Goal: Information Seeking & Learning: Learn about a topic

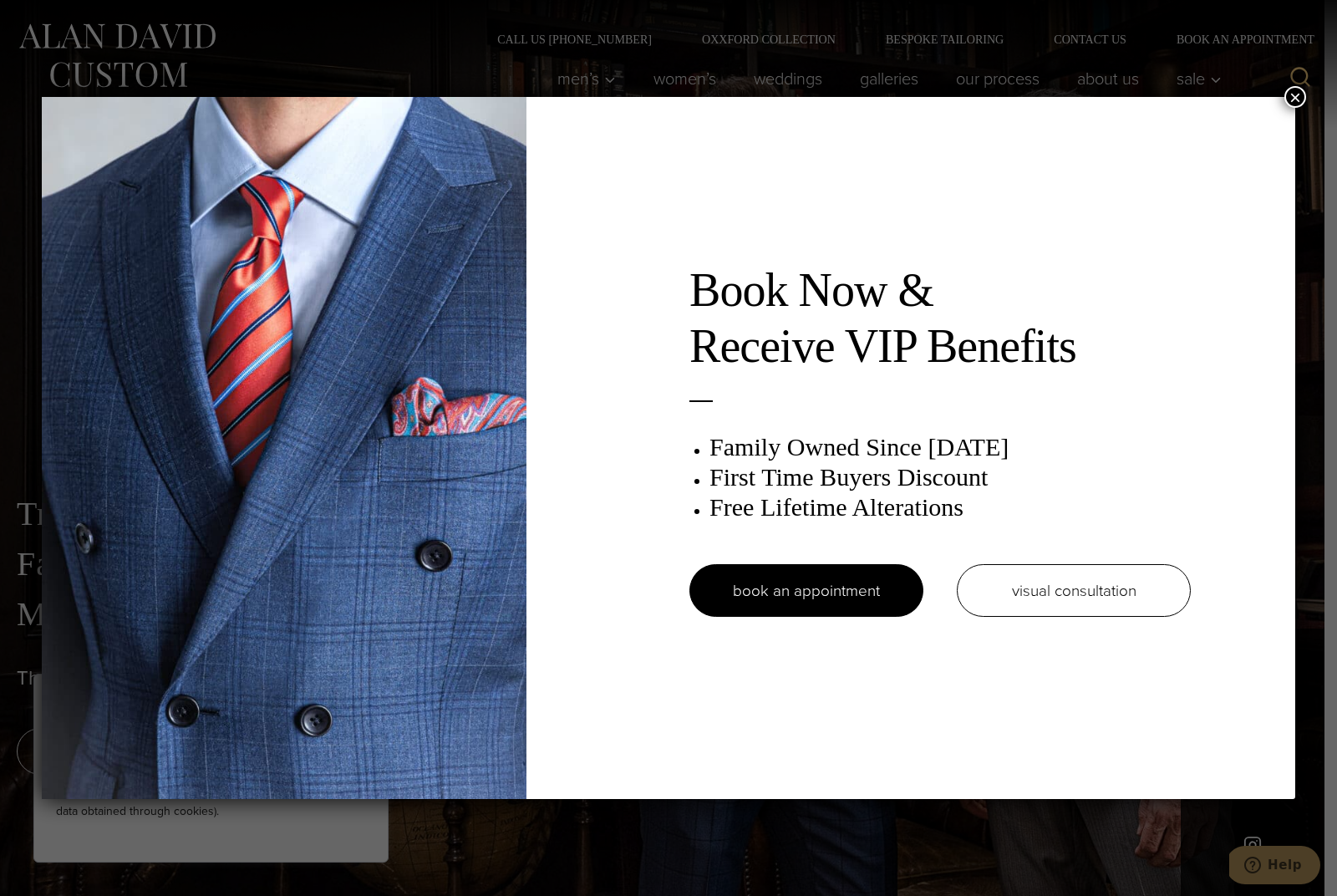
click at [1296, 95] on button "×" at bounding box center [1295, 97] width 22 height 22
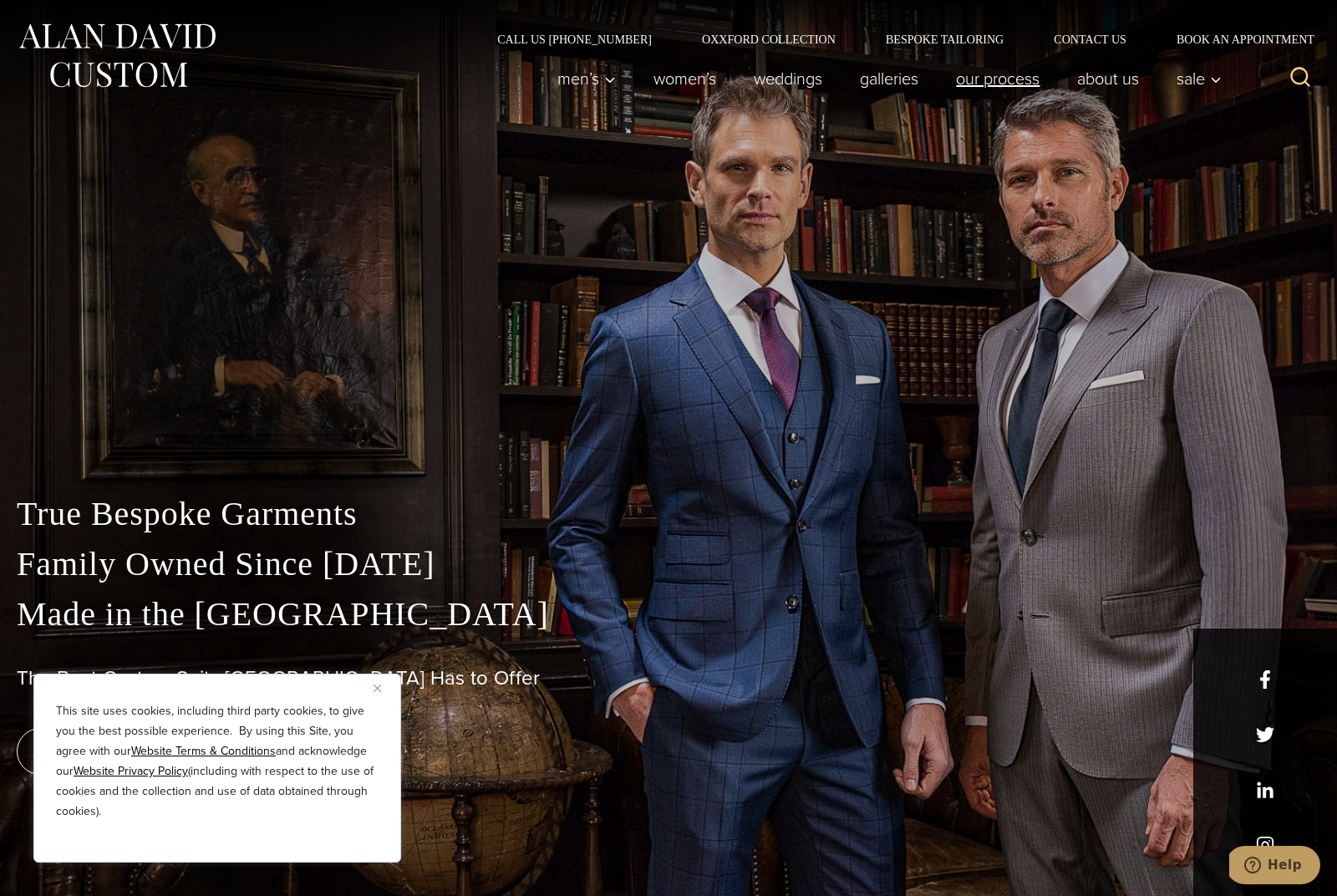
click at [1014, 90] on link "Our Process" at bounding box center [998, 79] width 121 height 34
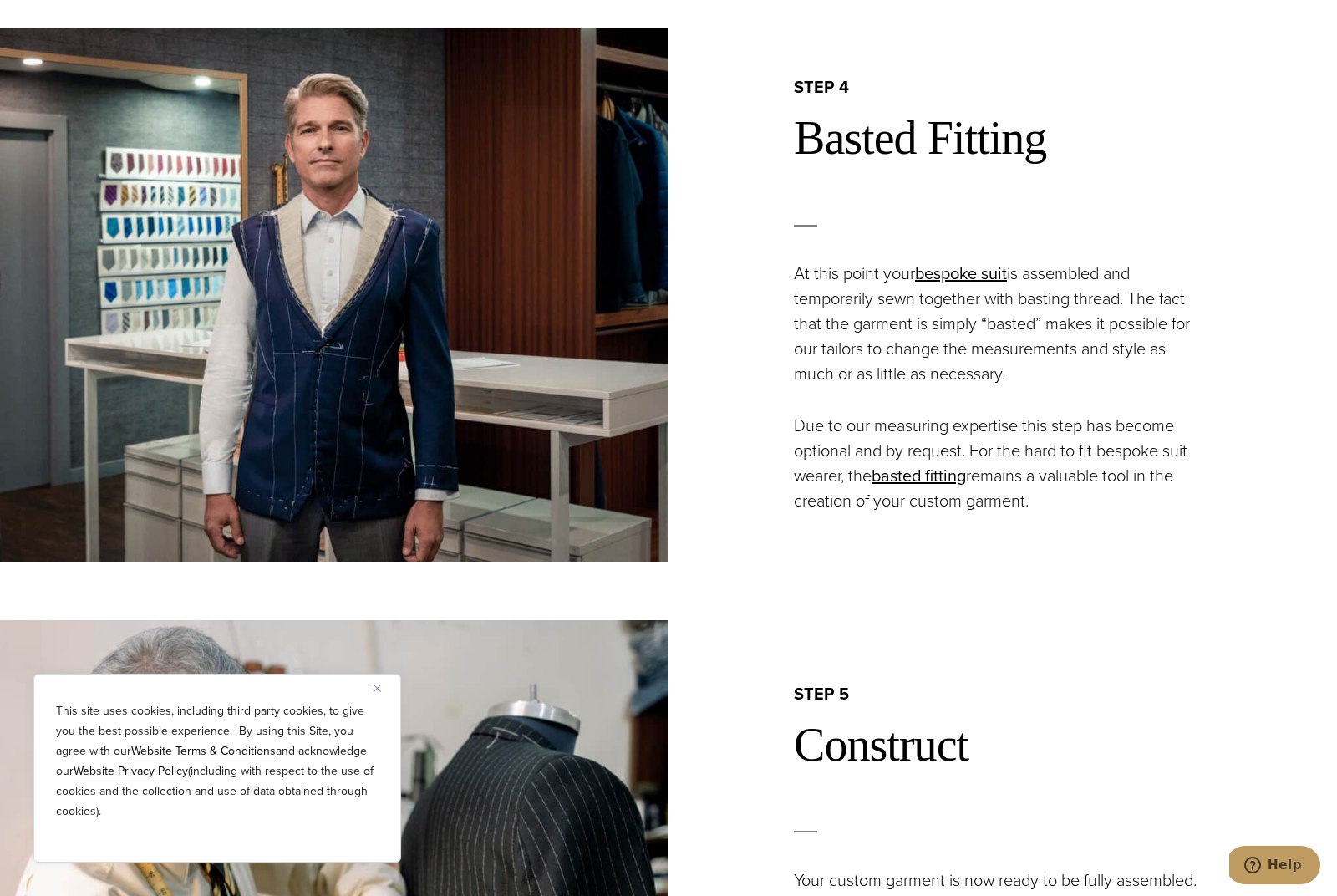
scroll to position [2921, 0]
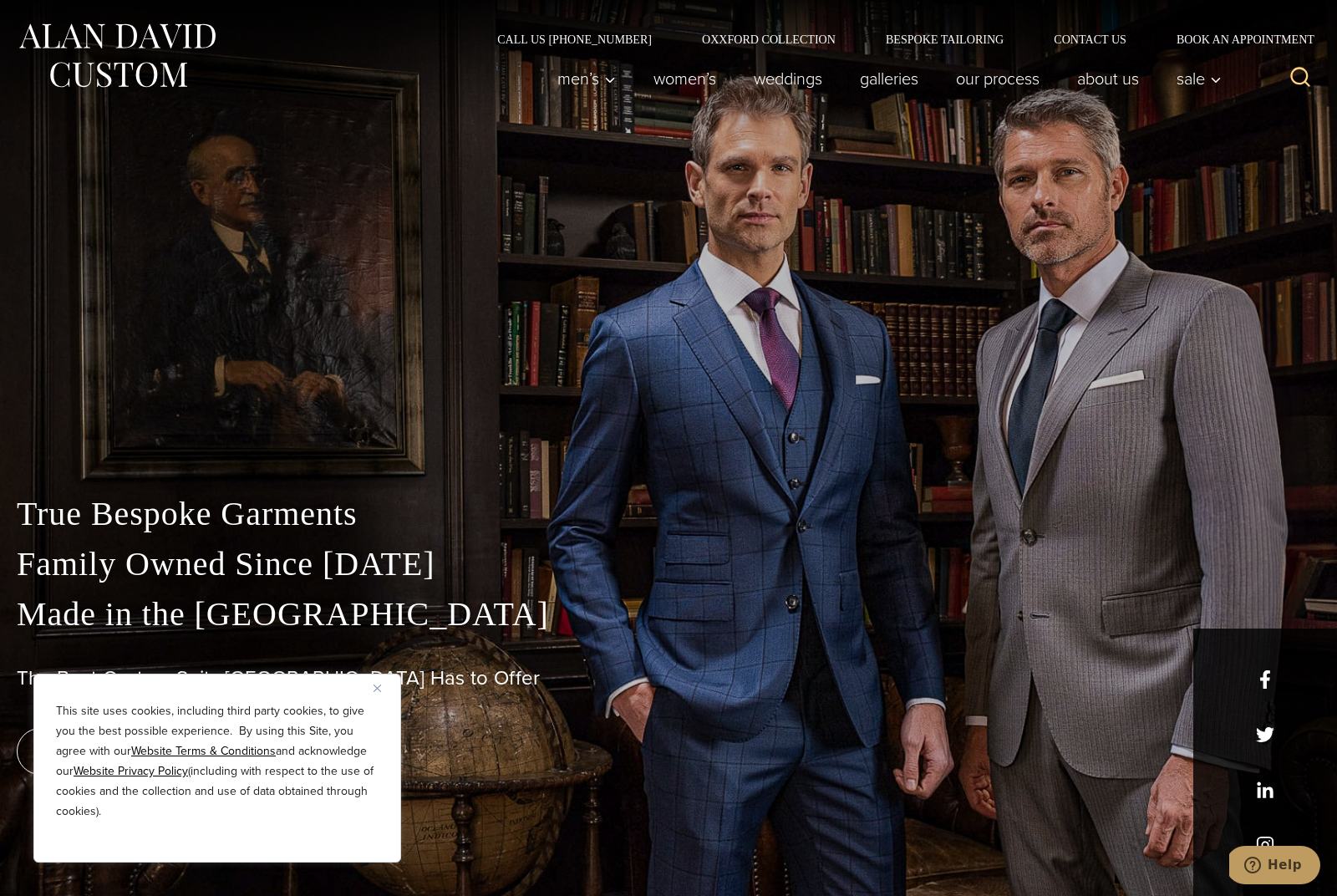
click at [379, 685] on img "Close" at bounding box center [377, 688] width 8 height 8
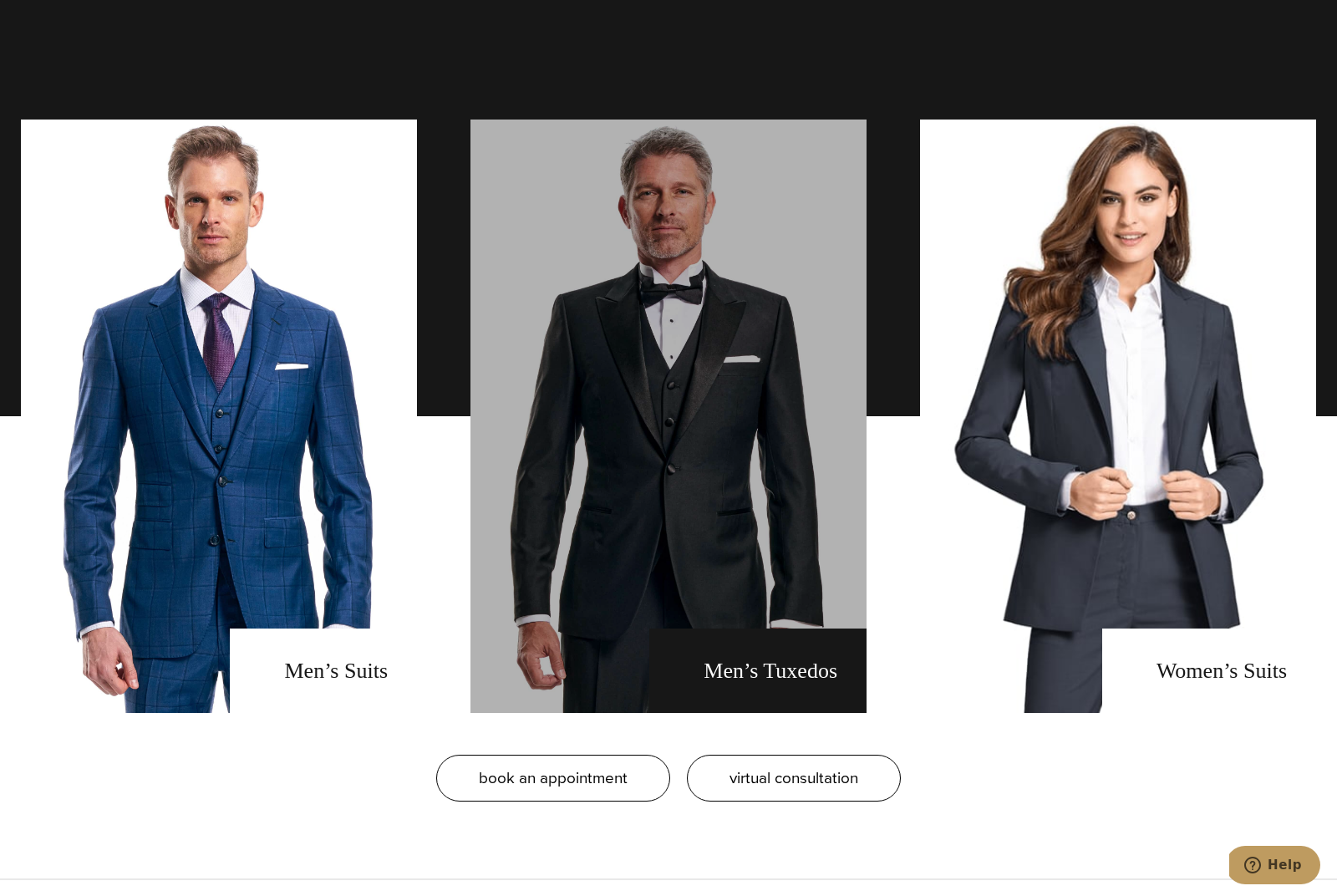
scroll to position [1459, 0]
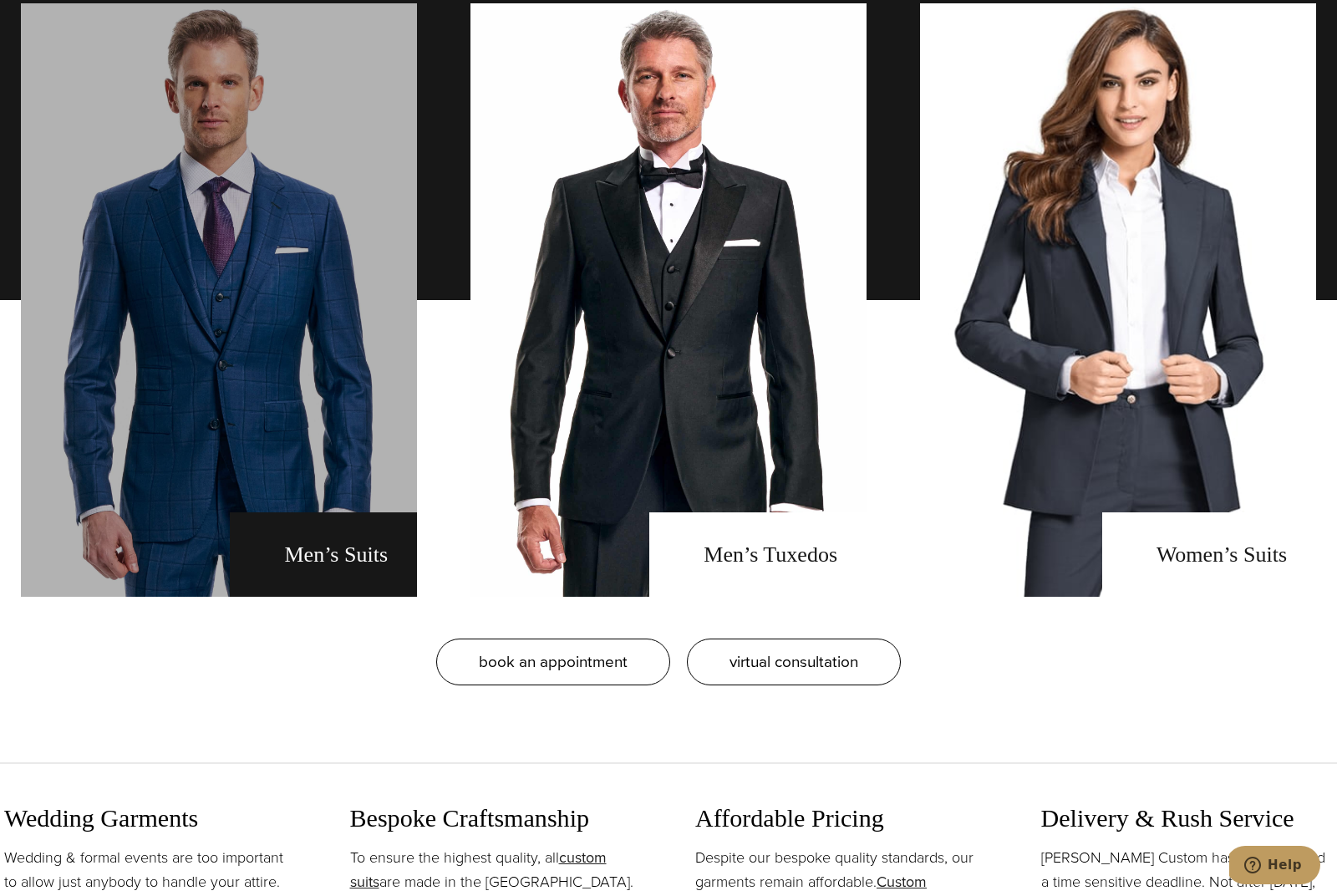
click at [286, 574] on link "men's suits" at bounding box center [218, 300] width 396 height 594
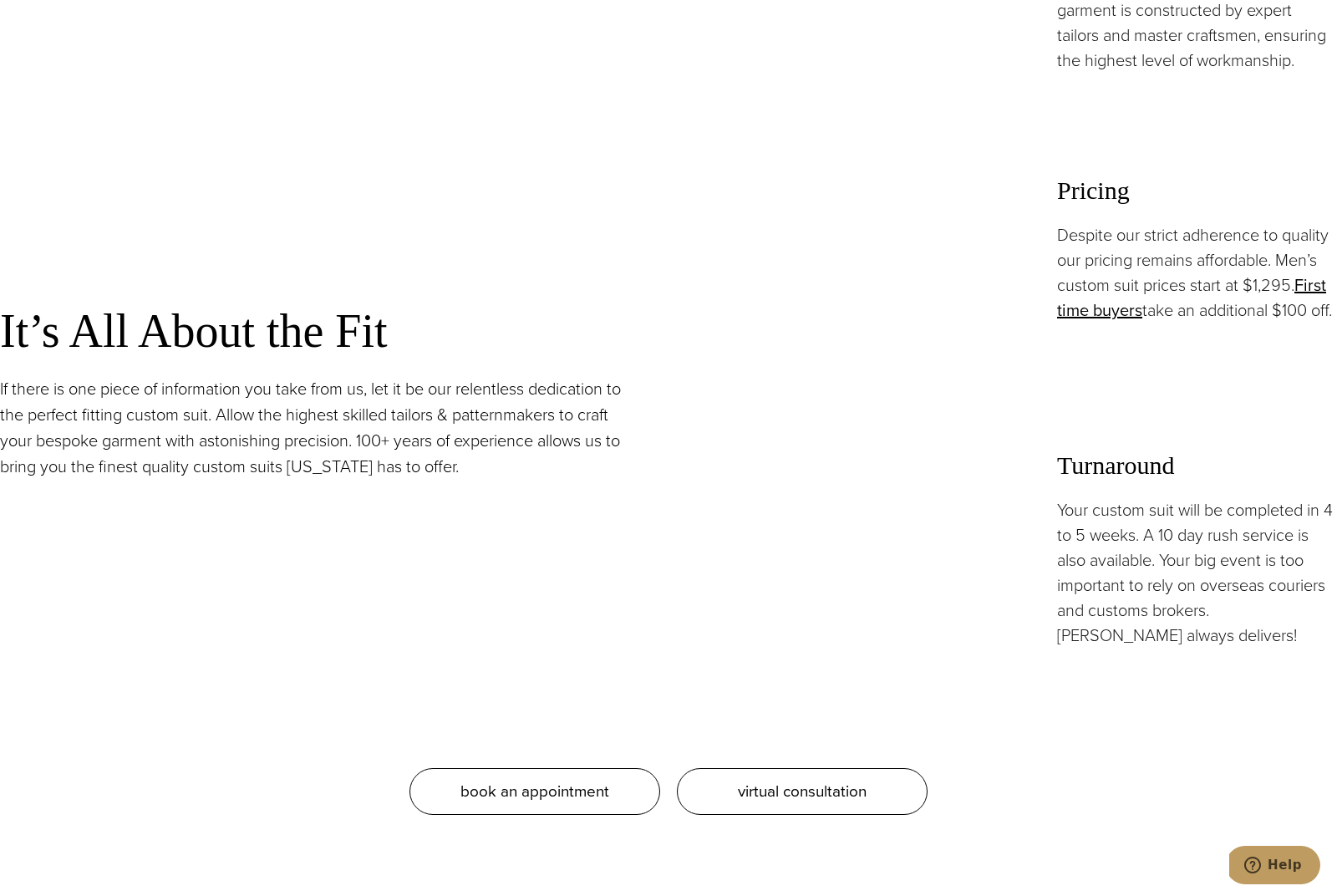
scroll to position [1572, 0]
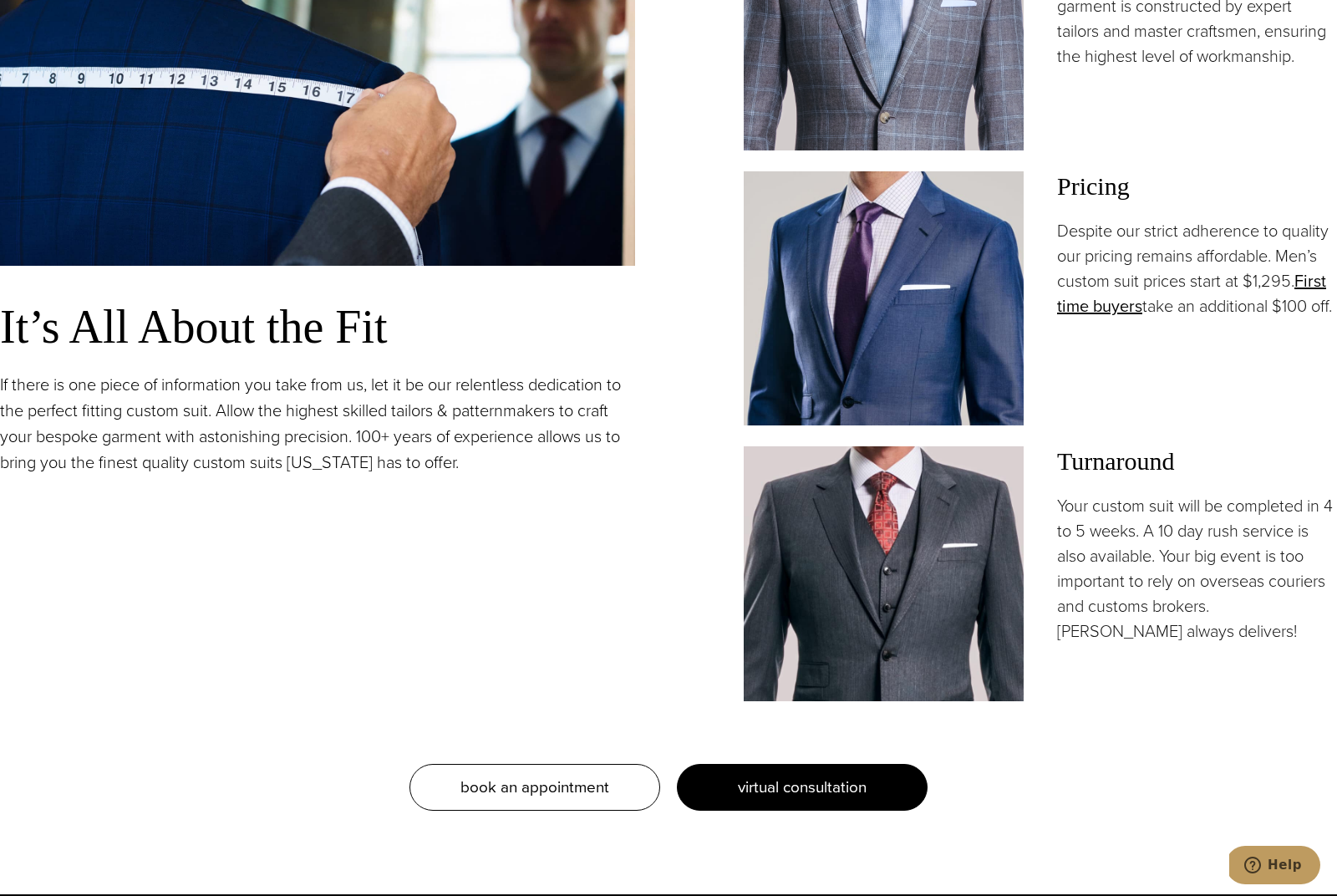
click at [838, 799] on span "virtual consultation" at bounding box center [802, 787] width 129 height 24
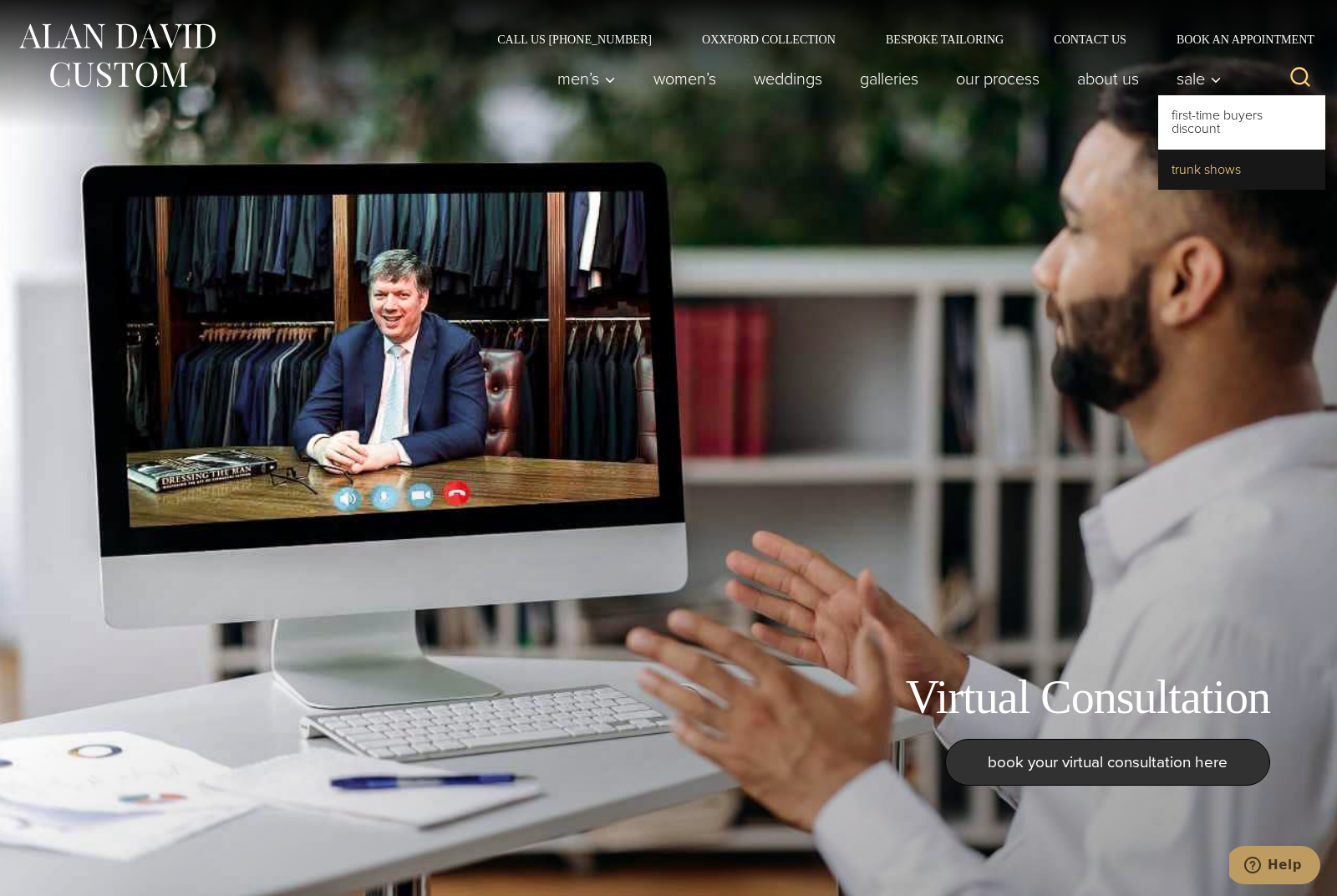
click at [1211, 176] on link "Trunk Shows" at bounding box center [1242, 169] width 167 height 40
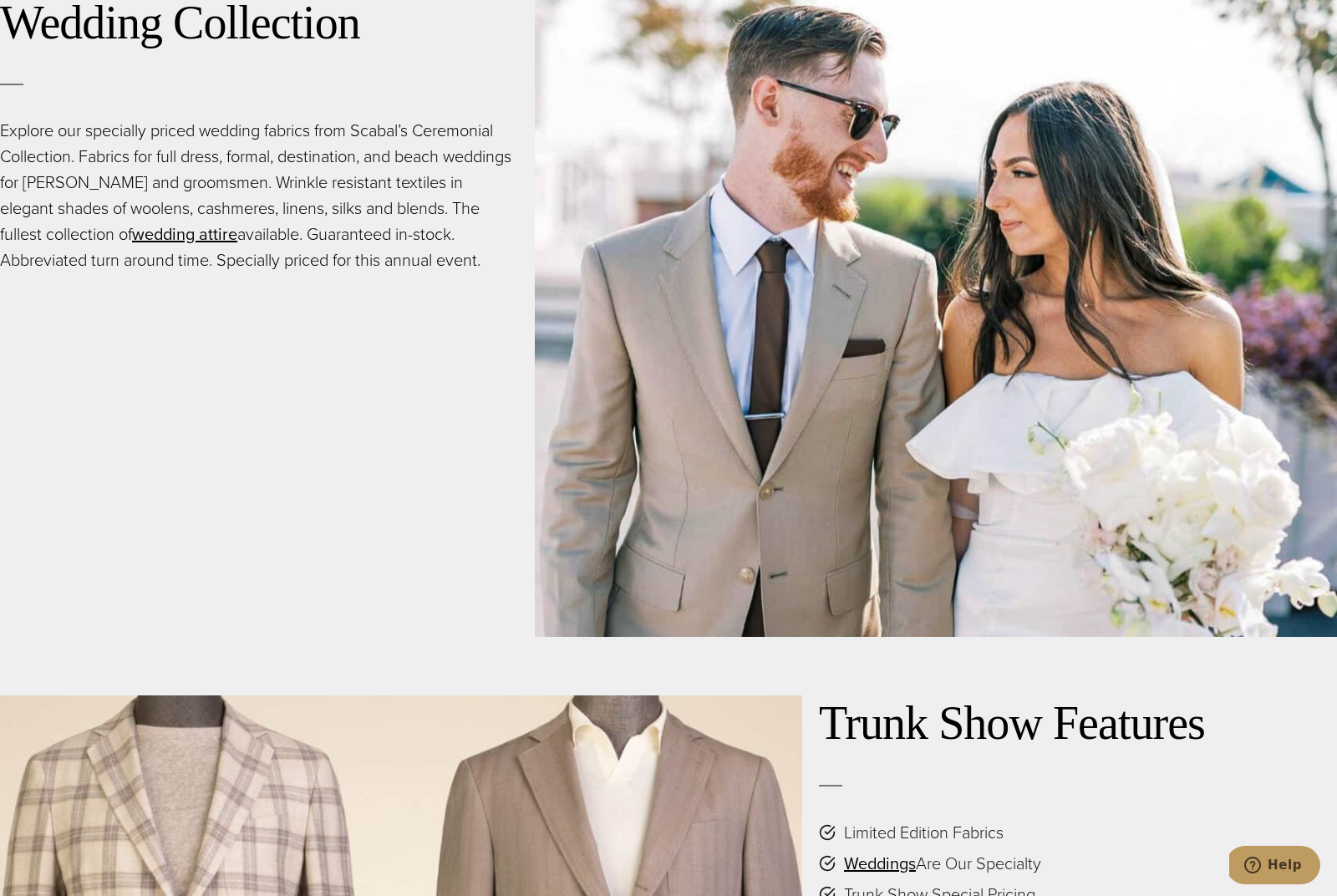
scroll to position [2906, 0]
